Goal: Use online tool/utility: Utilize a website feature to perform a specific function

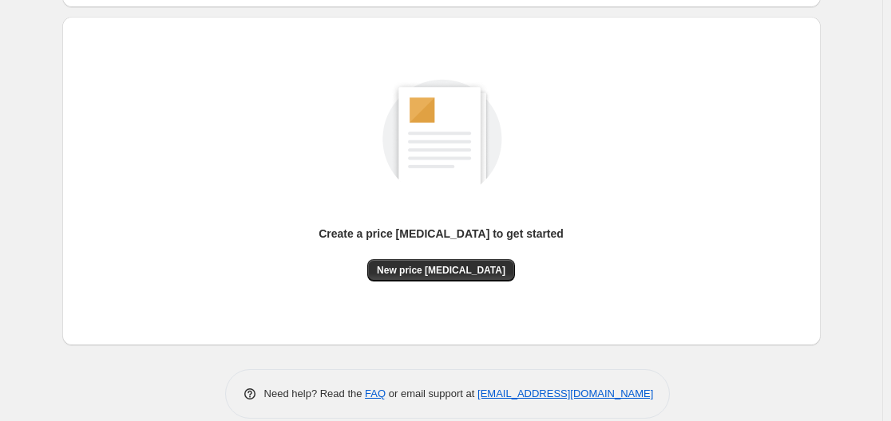
scroll to position [176, 0]
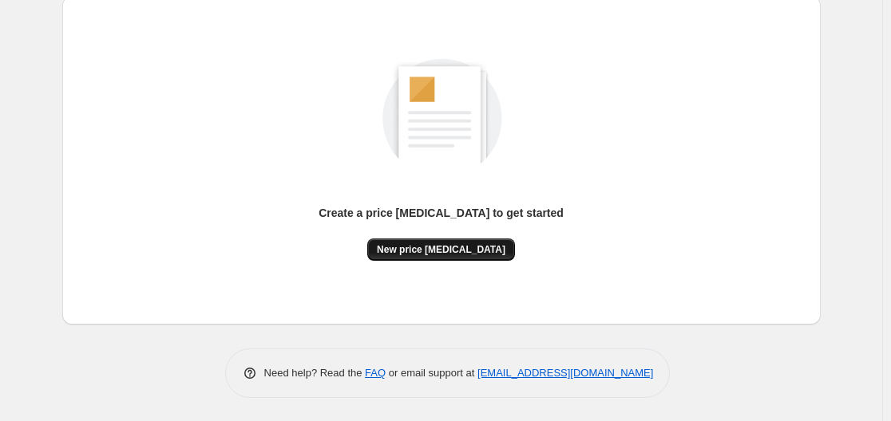
click at [491, 249] on span "New price [MEDICAL_DATA]" at bounding box center [441, 249] width 128 height 13
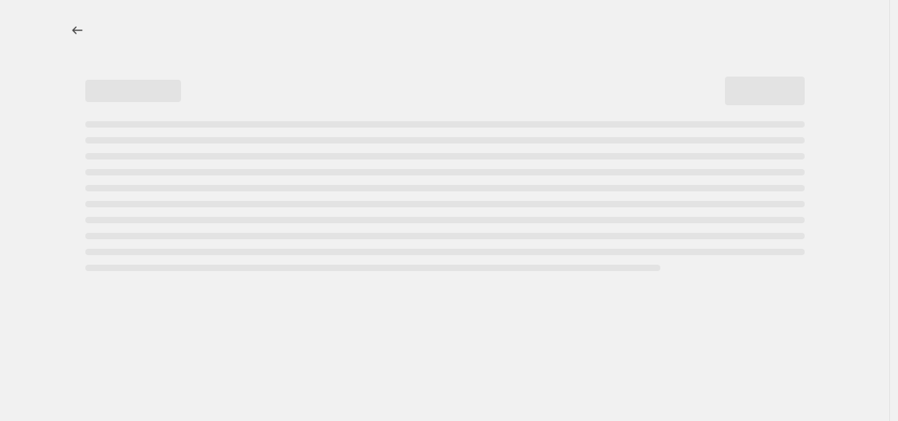
select select "percentage"
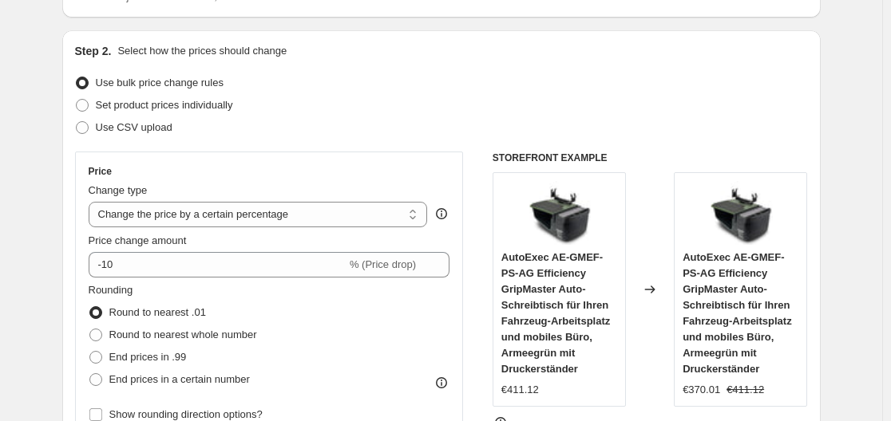
scroll to position [239, 0]
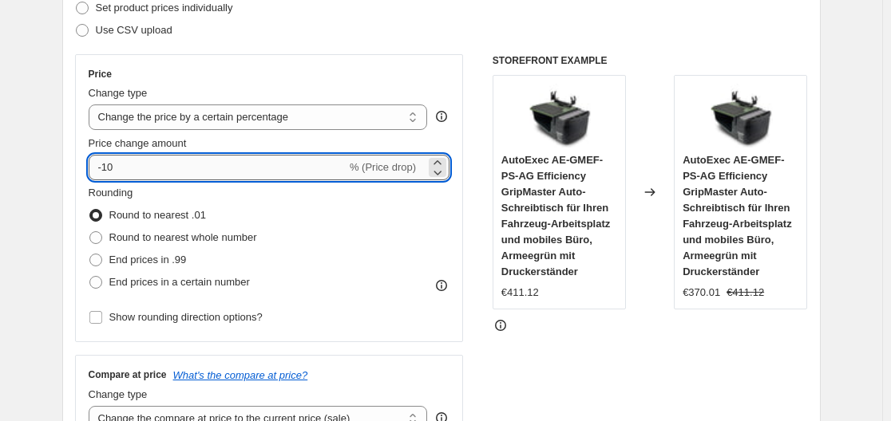
click at [247, 169] on input "-10" at bounding box center [218, 168] width 258 height 26
type input "-1"
type input "-35"
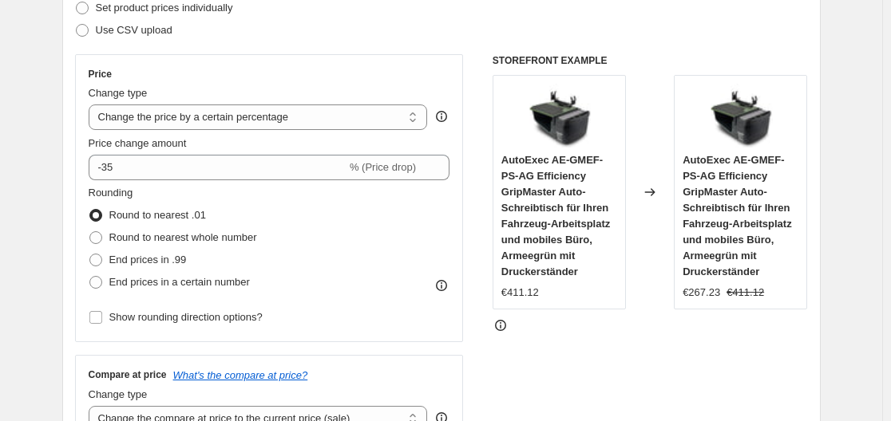
click at [726, 366] on div "STOREFRONT EXAMPLE AutoExec AE-GMEF-PS-AG Efficiency GripMaster Auto-Schreibtis…" at bounding box center [649, 249] width 315 height 391
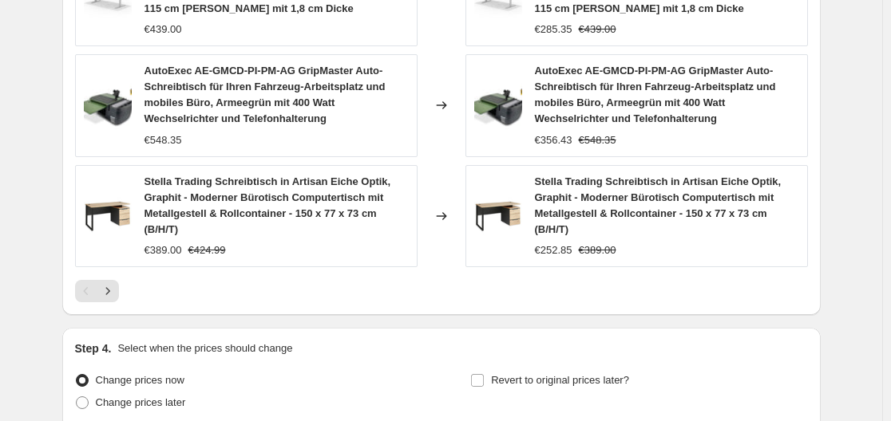
scroll to position [1344, 0]
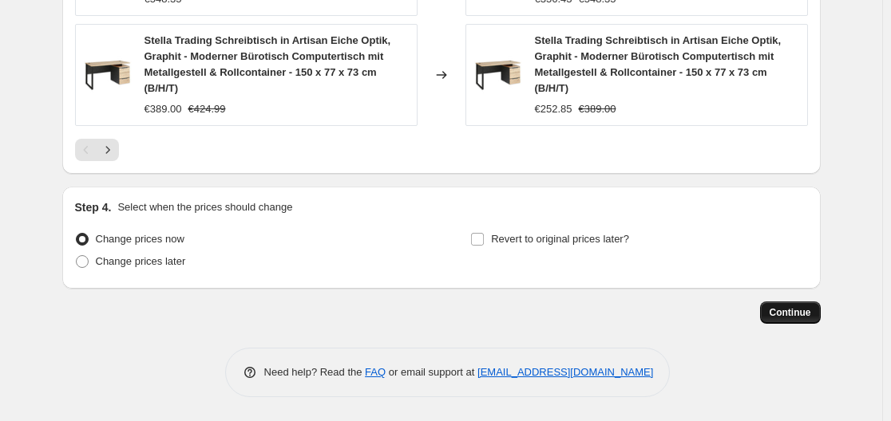
click at [785, 309] on span "Continue" at bounding box center [789, 312] width 41 height 13
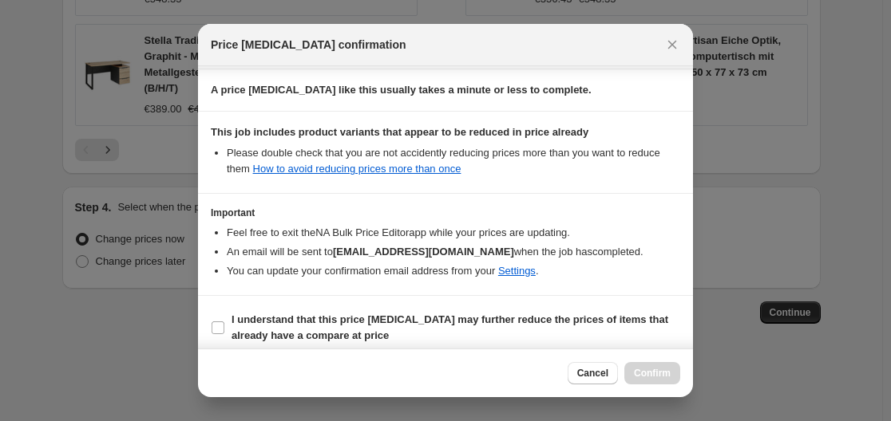
scroll to position [251, 0]
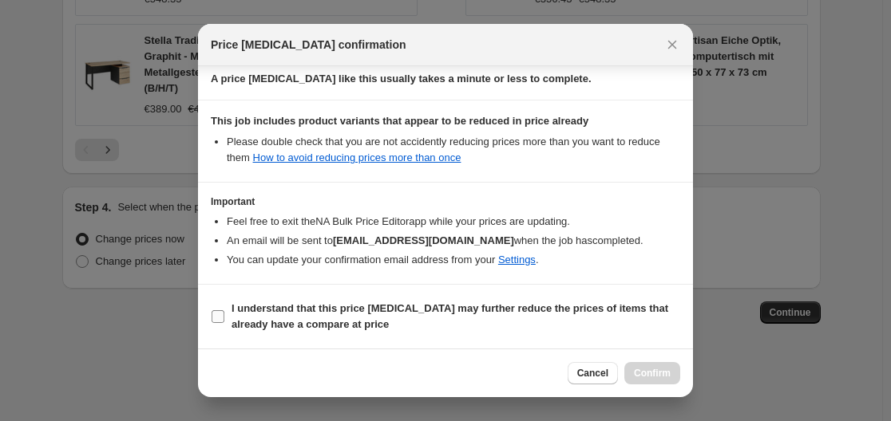
drag, startPoint x: 303, startPoint y: 306, endPoint x: 321, endPoint y: 315, distance: 20.0
click at [305, 306] on b "I understand that this price [MEDICAL_DATA] may further reduce the prices of it…" at bounding box center [449, 316] width 436 height 28
click at [500, 308] on b "I understand that this price [MEDICAL_DATA] may further reduce the prices of it…" at bounding box center [449, 316] width 436 height 28
click at [224, 310] on input "I understand that this price [MEDICAL_DATA] may further reduce the prices of it…" at bounding box center [217, 316] width 13 height 13
checkbox input "true"
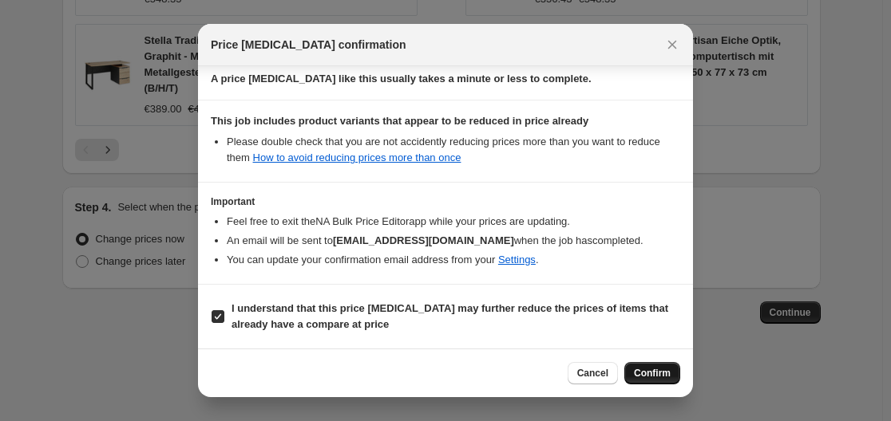
click at [649, 373] on span "Confirm" at bounding box center [652, 373] width 37 height 13
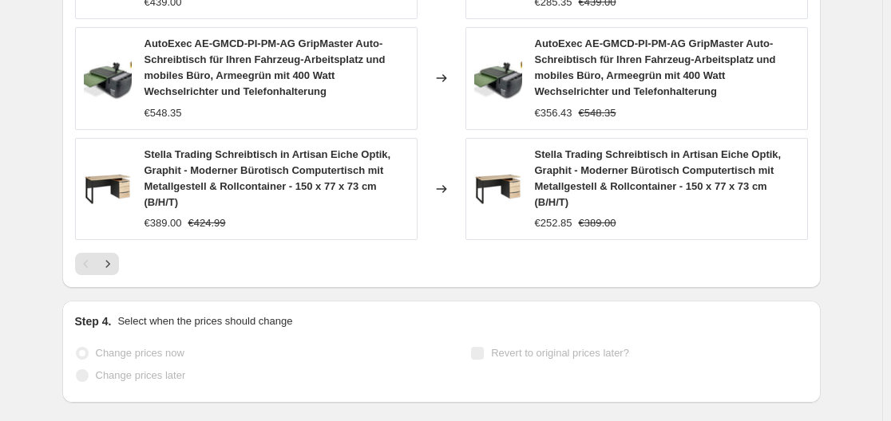
scroll to position [1385, 0]
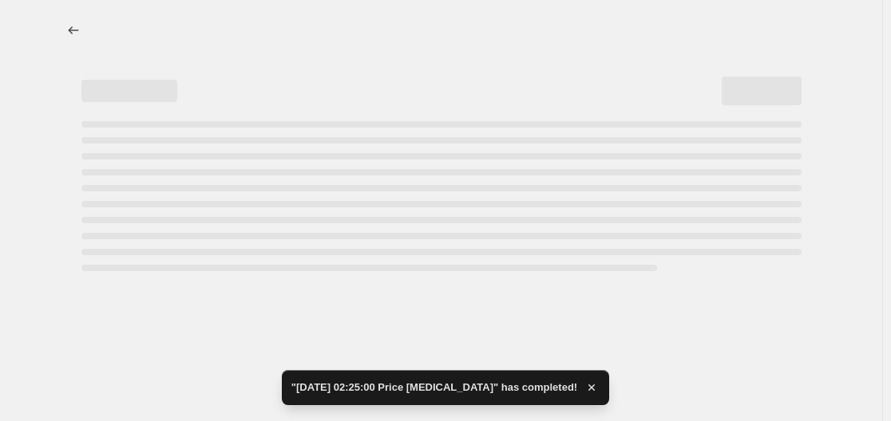
select select "percentage"
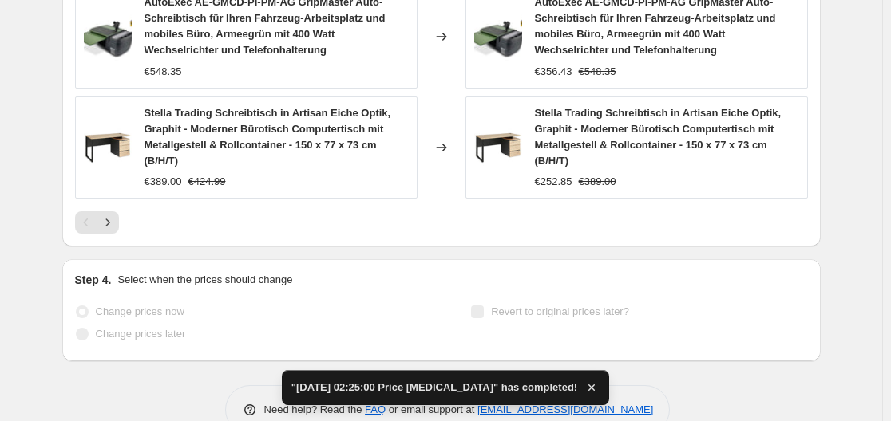
scroll to position [0, 0]
